Goal: Task Accomplishment & Management: Manage account settings

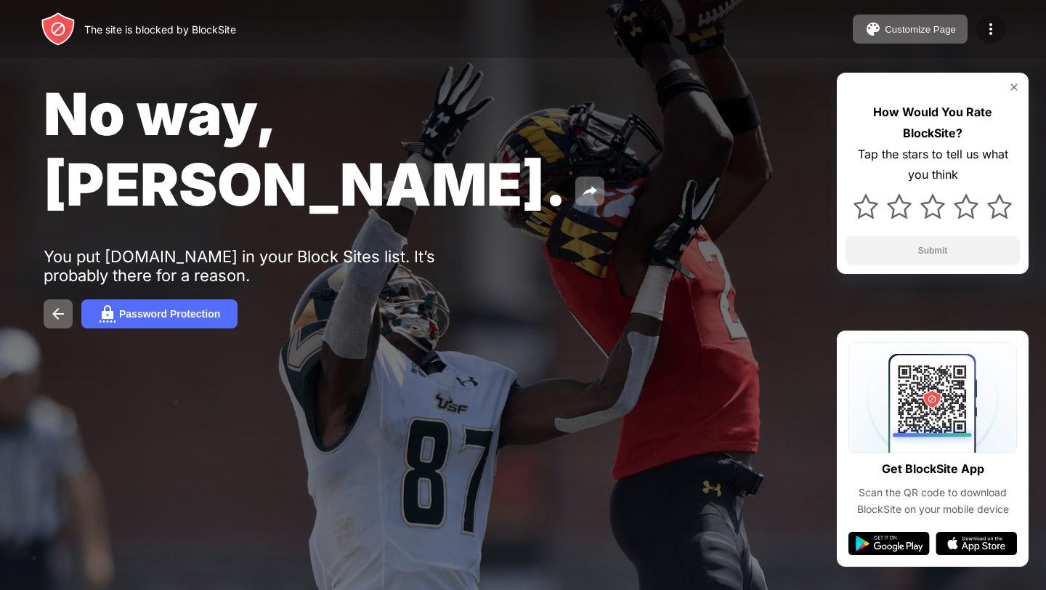
click at [994, 31] on img at bounding box center [990, 28] width 17 height 17
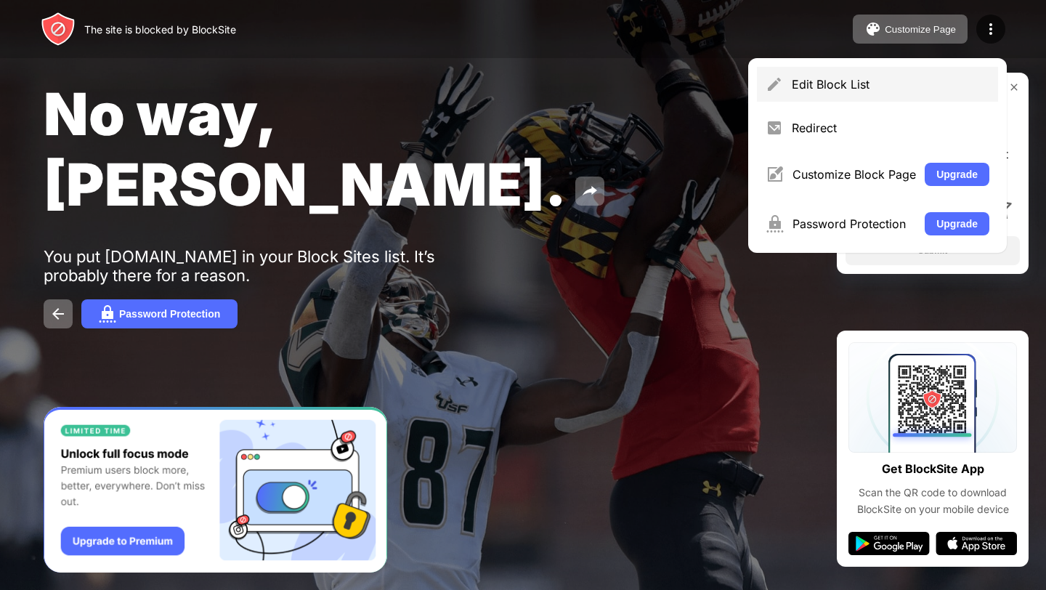
click at [909, 88] on div "Edit Block List" at bounding box center [891, 84] width 198 height 15
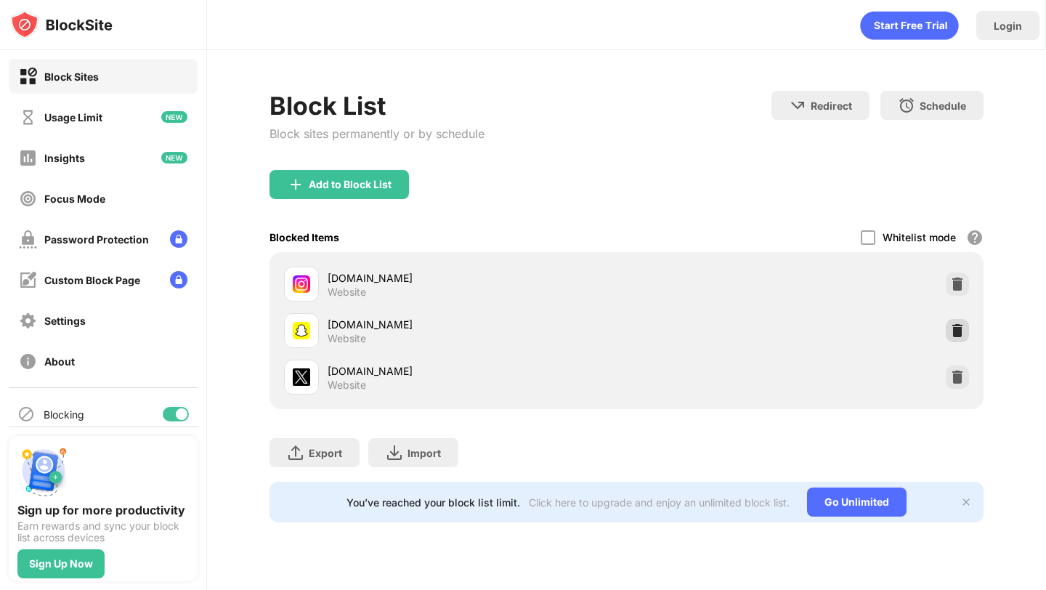
click at [964, 332] on div at bounding box center [957, 330] width 23 height 23
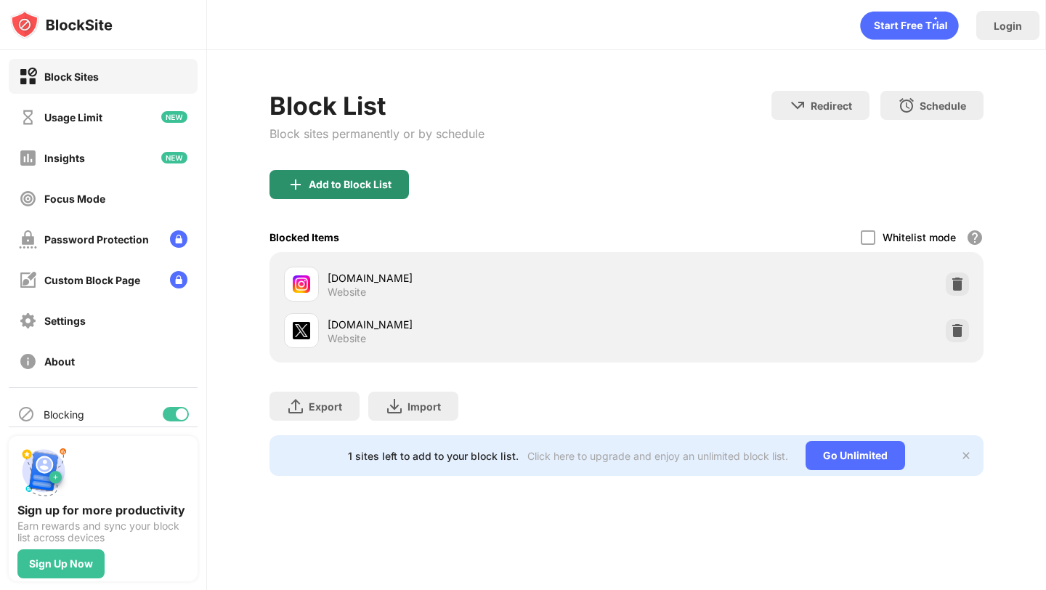
click at [371, 180] on div "Add to Block List" at bounding box center [350, 185] width 83 height 12
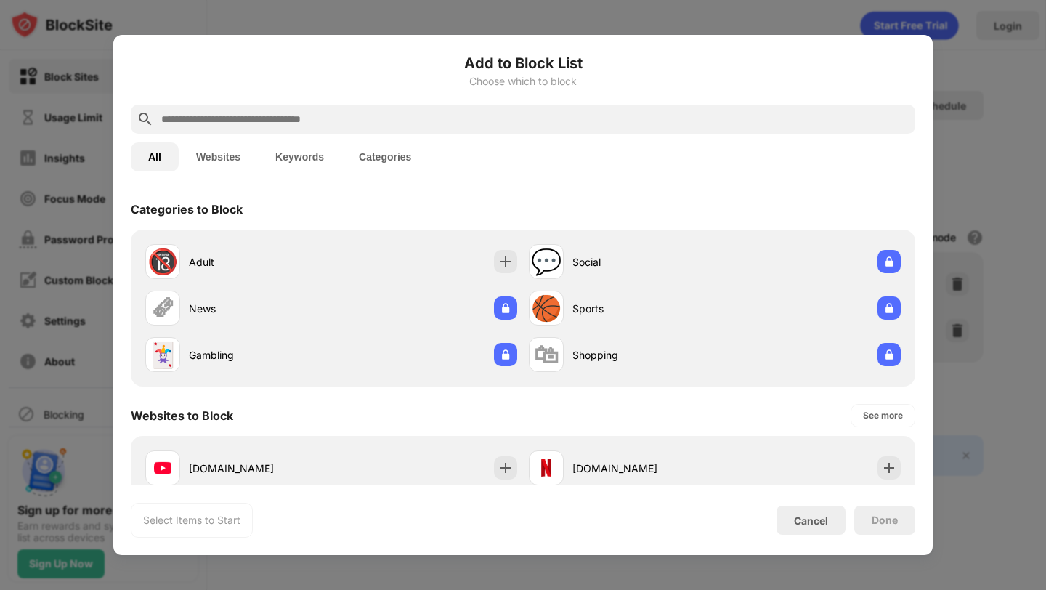
click at [376, 130] on div at bounding box center [523, 119] width 784 height 29
click at [376, 118] on input "text" at bounding box center [534, 118] width 749 height 17
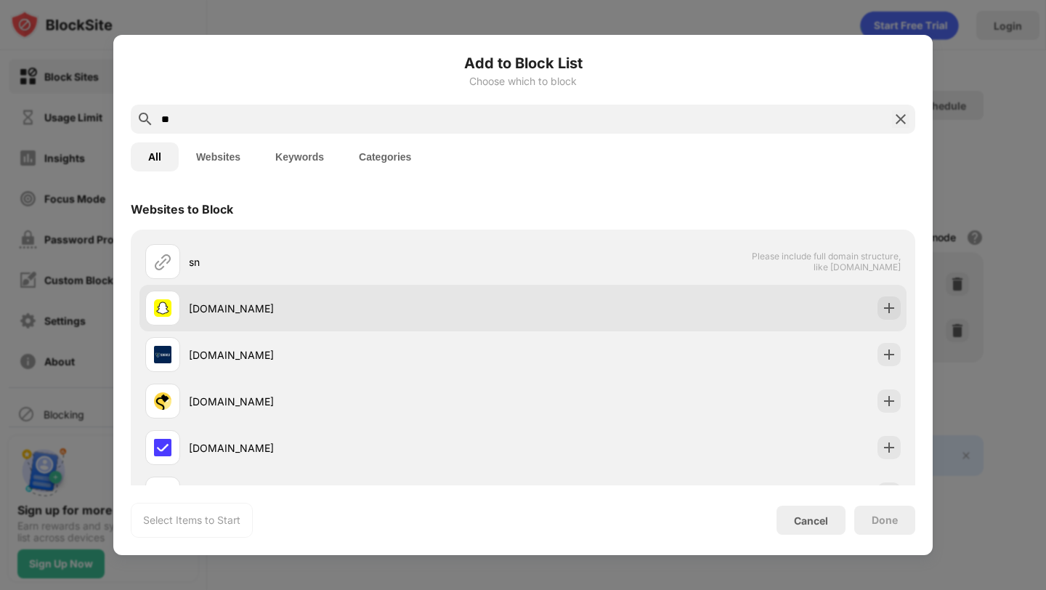
type input "**"
click at [344, 318] on div "[DOMAIN_NAME]" at bounding box center [334, 308] width 378 height 35
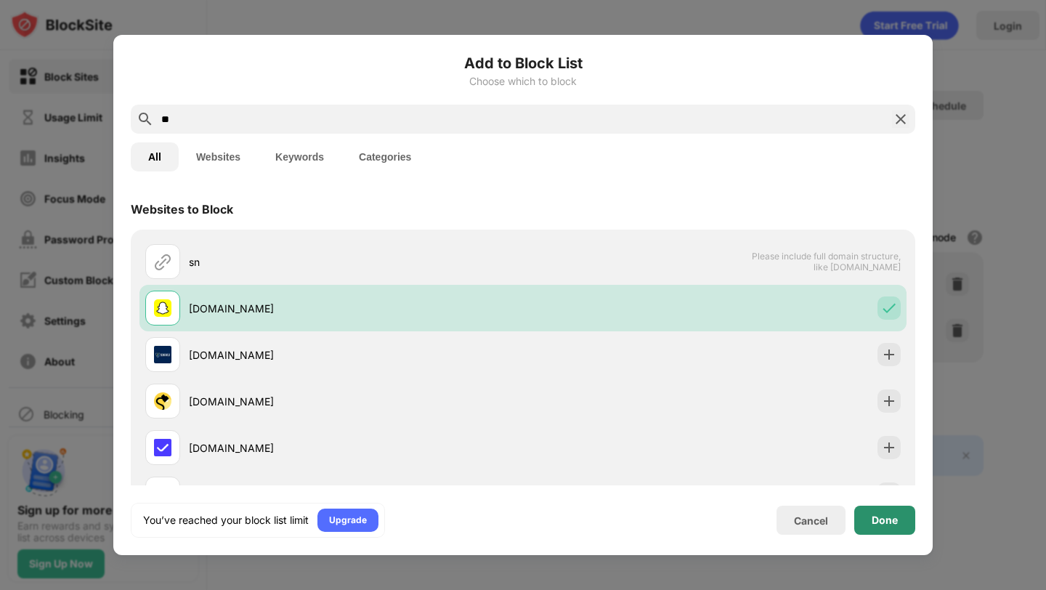
click at [879, 511] on div "Done" at bounding box center [884, 519] width 61 height 29
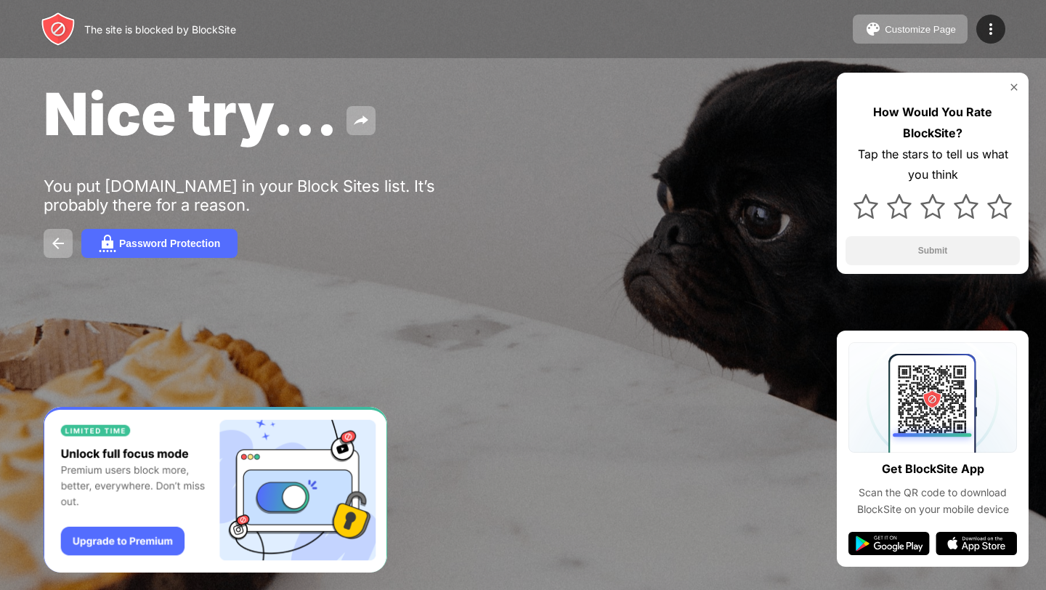
click at [215, 1] on div "The site is blocked by BlockSite Customize Page Edit Block List Redirect Custom…" at bounding box center [523, 29] width 1046 height 58
